Goal: Task Accomplishment & Management: Manage account settings

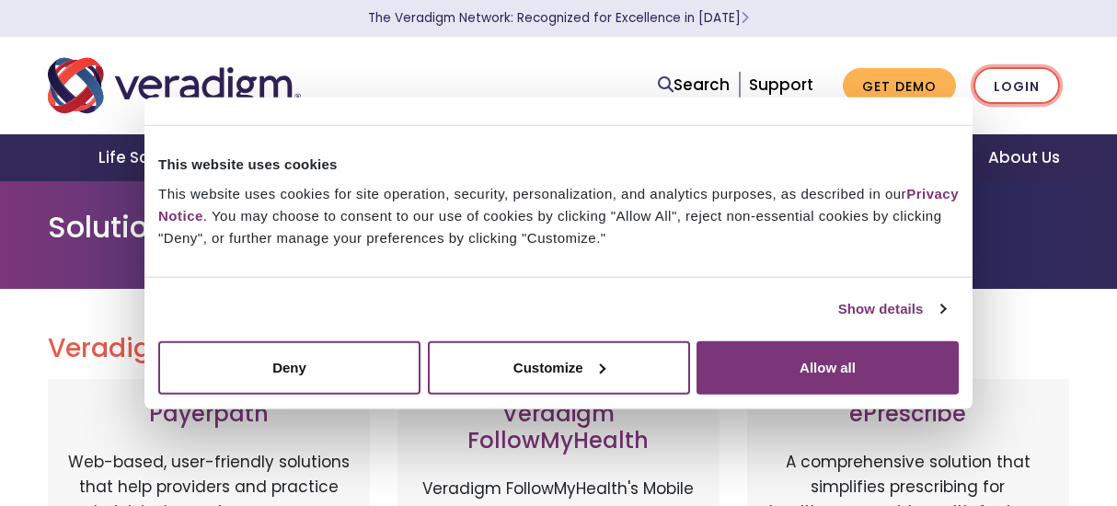
click at [1013, 89] on link "Login" at bounding box center [1016, 86] width 86 height 38
click at [733, 372] on button "Allow all" at bounding box center [827, 366] width 262 height 53
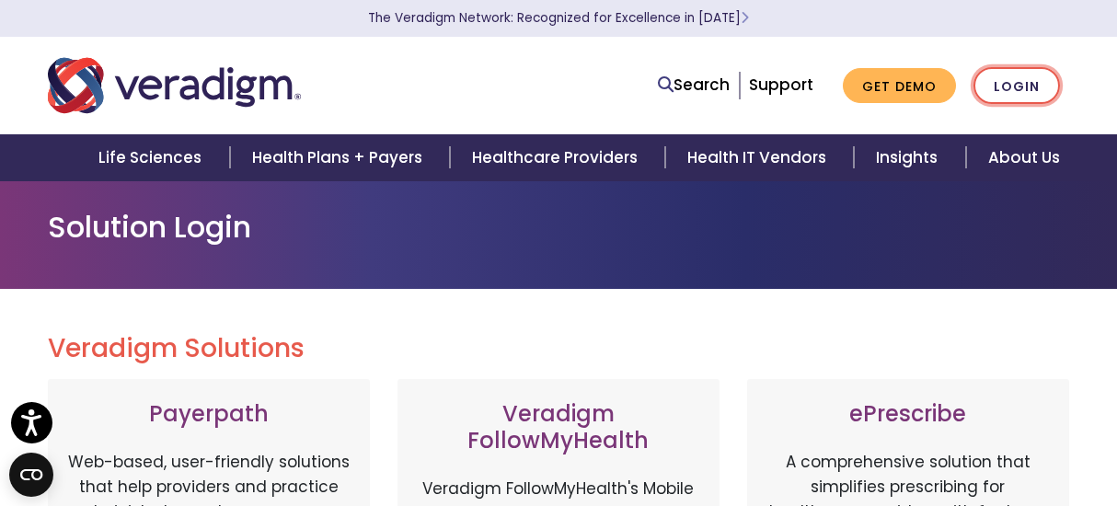
click at [1019, 93] on link "Login" at bounding box center [1016, 86] width 86 height 38
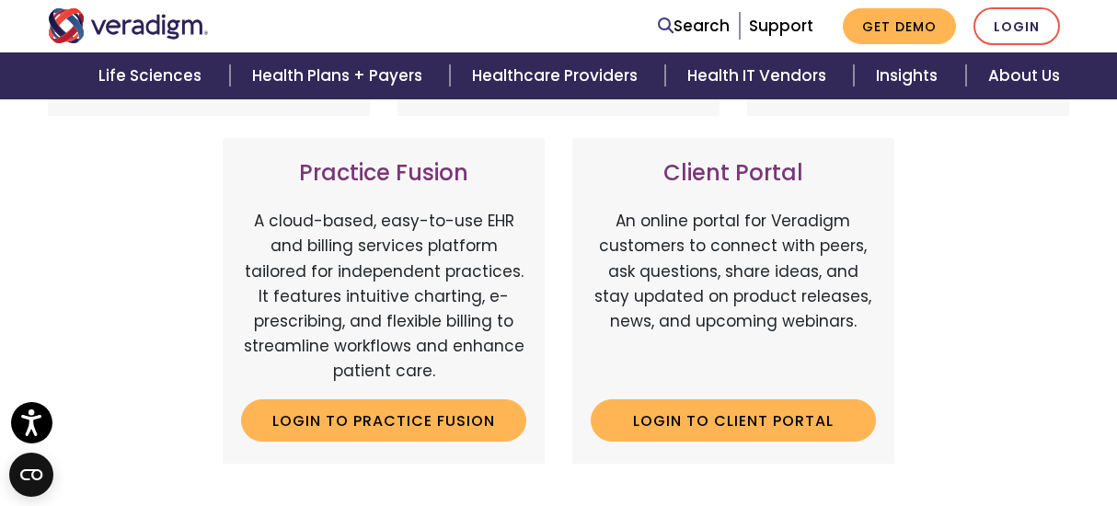
scroll to position [658, 0]
